Goal: Task Accomplishment & Management: Manage account settings

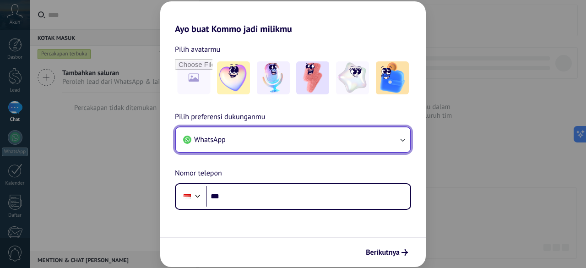
click at [374, 143] on button "WhatsApp" at bounding box center [293, 139] width 234 height 25
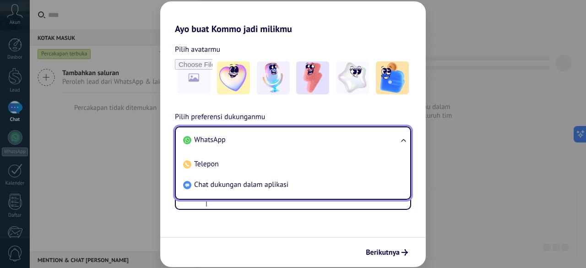
click at [374, 143] on li "WhatsApp" at bounding box center [290, 140] width 223 height 21
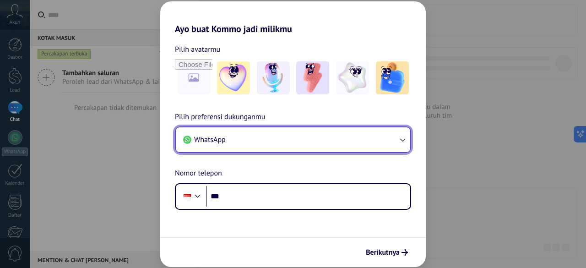
click at [220, 139] on span "WhatsApp" at bounding box center [210, 139] width 32 height 9
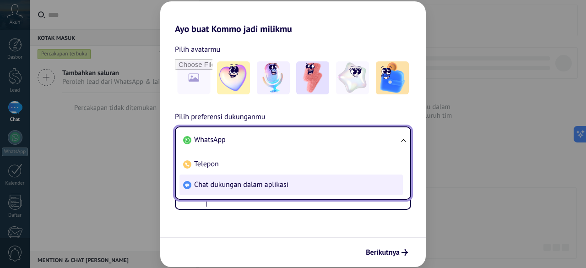
click at [232, 182] on span "Chat dukungan dalam aplikasi" at bounding box center [241, 184] width 94 height 9
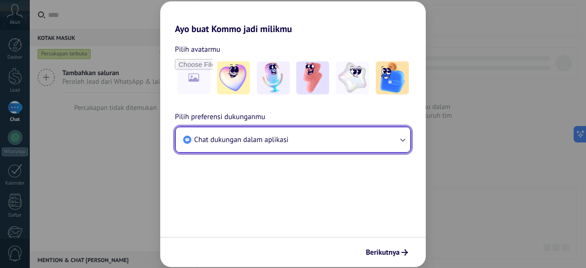
click at [239, 138] on span "Chat dukungan dalam aplikasi" at bounding box center [241, 139] width 94 height 9
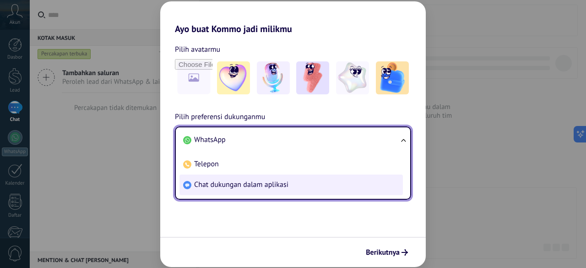
click at [235, 182] on span "Chat dukungan dalam aplikasi" at bounding box center [241, 184] width 94 height 9
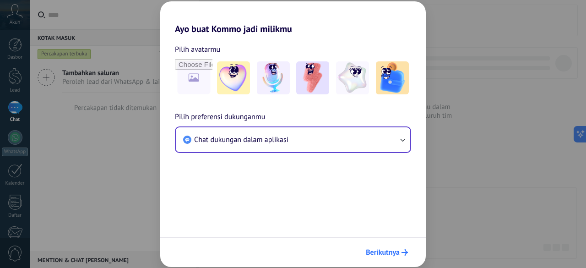
click at [379, 245] on button "Berikutnya" at bounding box center [387, 252] width 50 height 16
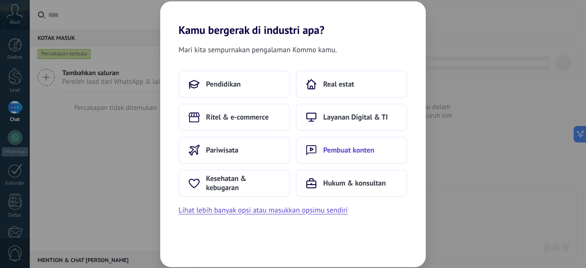
click at [329, 146] on span "Pembuat konten" at bounding box center [348, 150] width 51 height 9
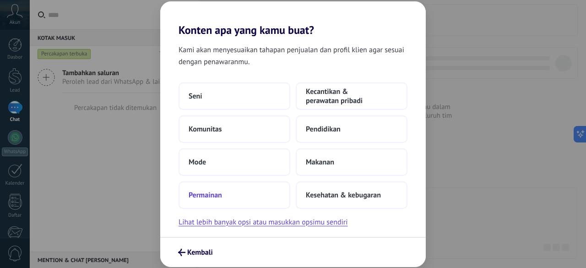
click at [262, 193] on button "Permainan" at bounding box center [235, 194] width 112 height 27
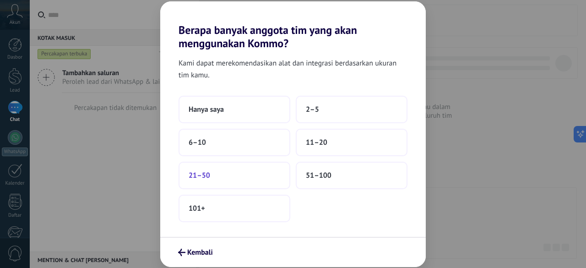
click at [268, 181] on button "21–50" at bounding box center [235, 175] width 112 height 27
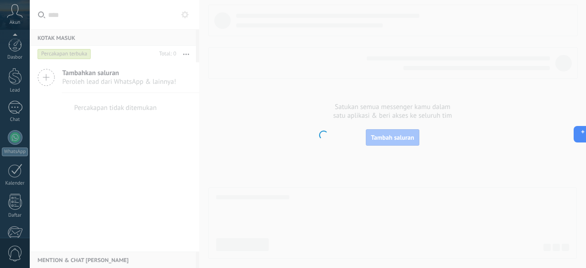
scroll to position [112, 0]
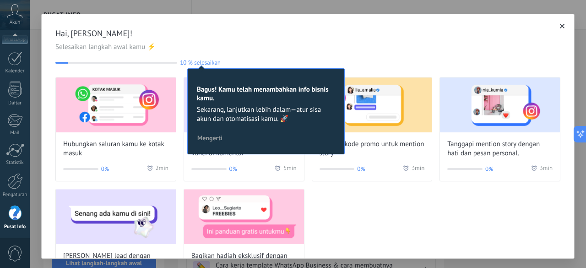
click at [197, 38] on span "Hai, [PERSON_NAME]!" at bounding box center [307, 33] width 505 height 11
click at [209, 54] on div "Hai, [PERSON_NAME]! Selesaikan langkah awal kamu ⚡ 10 % selesaikan 10 Bagus! Ka…" at bounding box center [307, 47] width 505 height 38
click at [201, 62] on span "10 % selesaikan" at bounding box center [200, 62] width 41 height 7
click at [253, 49] on span "Selesaikan langkah awal kamu ⚡" at bounding box center [307, 47] width 505 height 9
click at [219, 132] on button "Mengerti" at bounding box center [209, 138] width 33 height 14
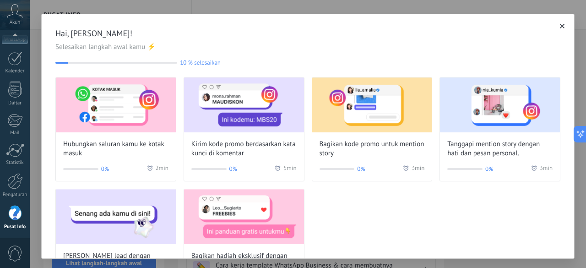
click at [277, 60] on div "10 % selesaikan 10" at bounding box center [307, 62] width 505 height 7
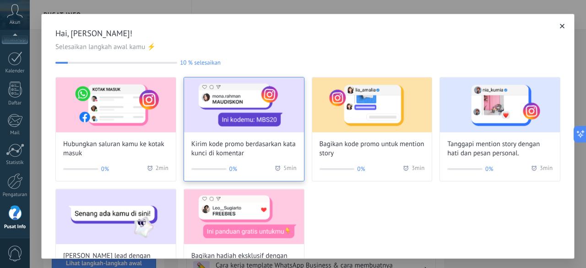
click at [217, 99] on img at bounding box center [244, 104] width 120 height 55
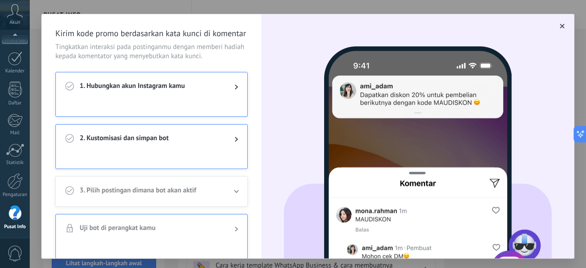
click at [560, 27] on icon "button" at bounding box center [562, 26] width 5 height 5
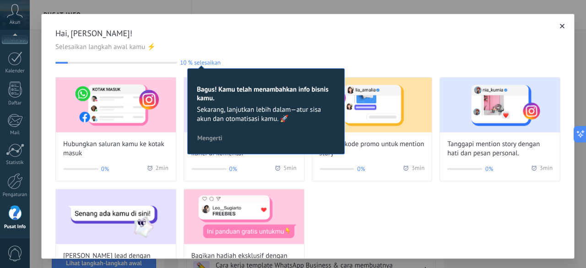
click at [214, 137] on span "Mengerti" at bounding box center [209, 138] width 25 height 6
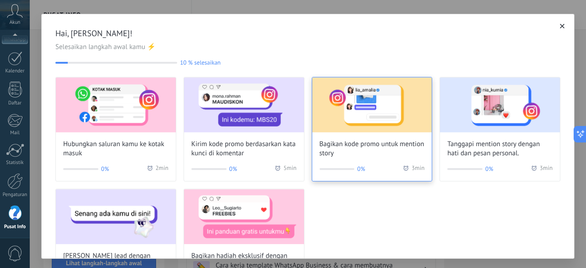
click at [411, 121] on img at bounding box center [372, 104] width 120 height 55
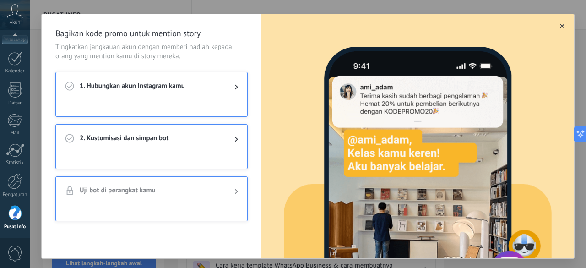
click at [225, 85] on div at bounding box center [229, 86] width 18 height 11
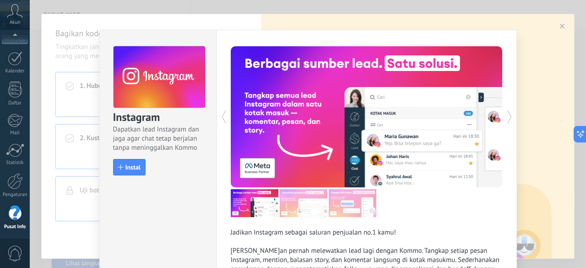
click at [553, 28] on div "Instagram Dapatkan lead Instagram dan jaga agar chat tetap berjalan tanpa menin…" at bounding box center [308, 134] width 556 height 268
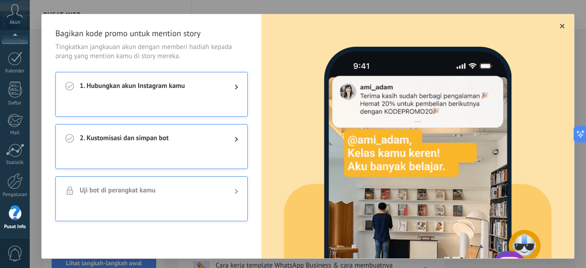
click at [560, 26] on icon "button" at bounding box center [562, 26] width 5 height 5
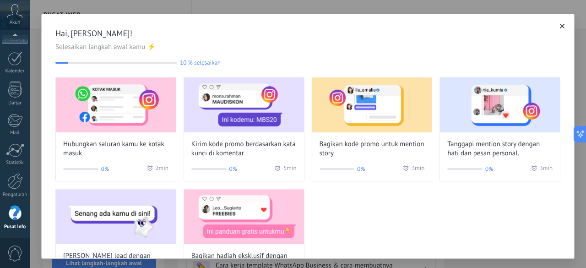
click at [558, 27] on button "button" at bounding box center [562, 26] width 9 height 9
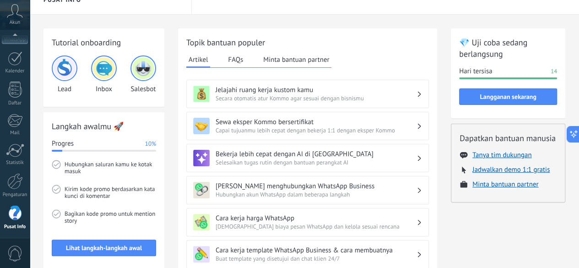
scroll to position [14, 0]
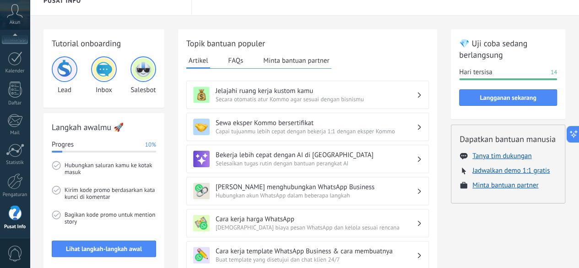
click at [145, 73] on img at bounding box center [143, 69] width 22 height 22
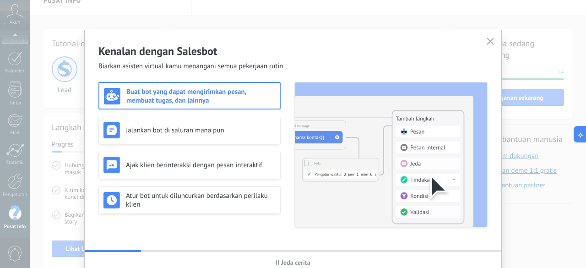
click at [488, 39] on icon "button" at bounding box center [490, 41] width 7 height 7
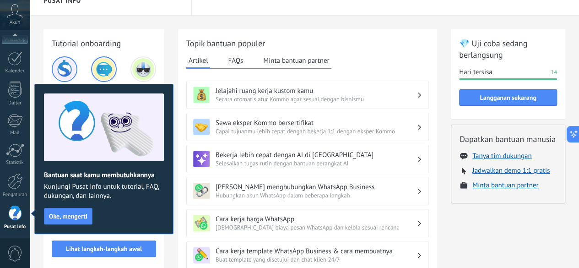
click at [76, 61] on div "Lead" at bounding box center [65, 75] width 26 height 38
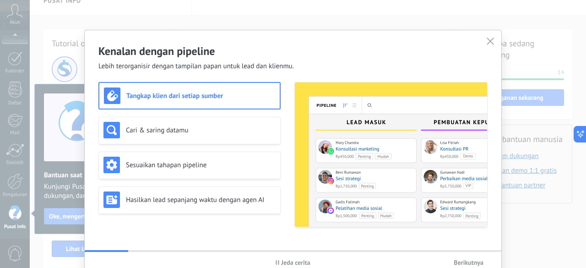
click at [489, 42] on icon "button" at bounding box center [490, 41] width 7 height 7
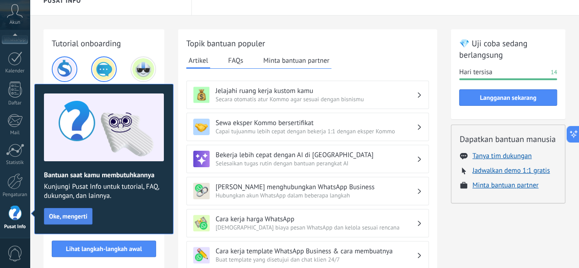
click at [75, 211] on button "Oke, mengerti" at bounding box center [68, 216] width 49 height 16
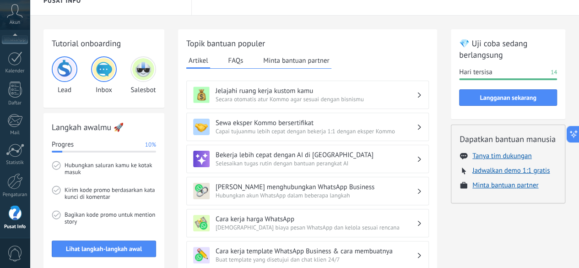
click at [111, 68] on img at bounding box center [104, 69] width 22 height 22
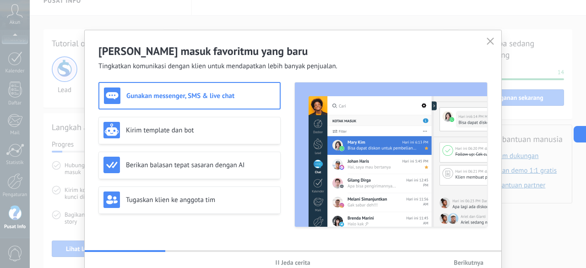
click at [487, 39] on icon "button" at bounding box center [490, 41] width 7 height 7
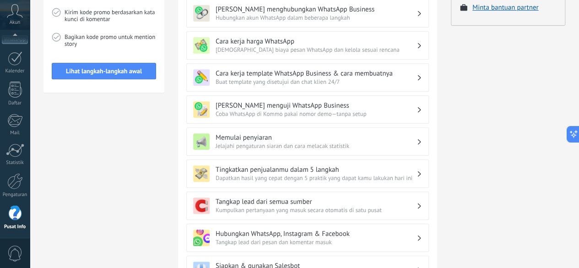
scroll to position [0, 0]
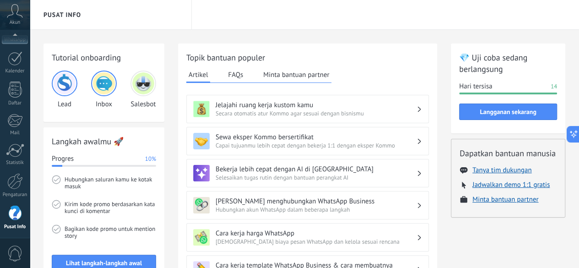
click at [18, 26] on div "Akun" at bounding box center [15, 15] width 30 height 30
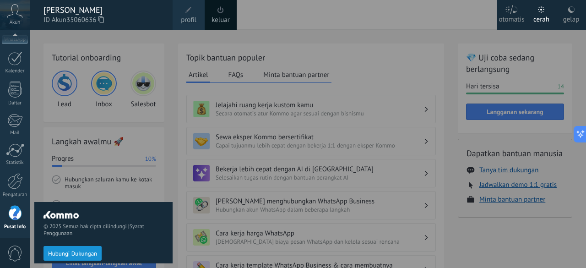
click at [217, 19] on link "keluar" at bounding box center [221, 20] width 18 height 10
